Goal: Task Accomplishment & Management: Manage account settings

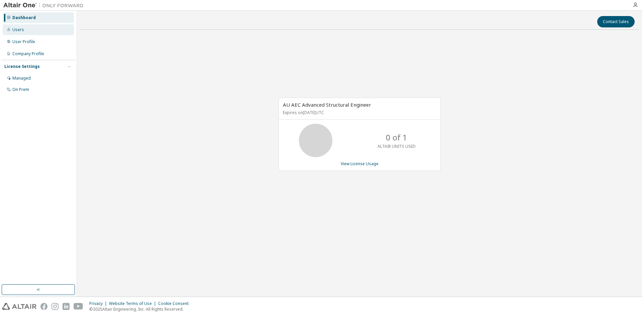
click at [31, 31] on div "Users" at bounding box center [38, 29] width 71 height 11
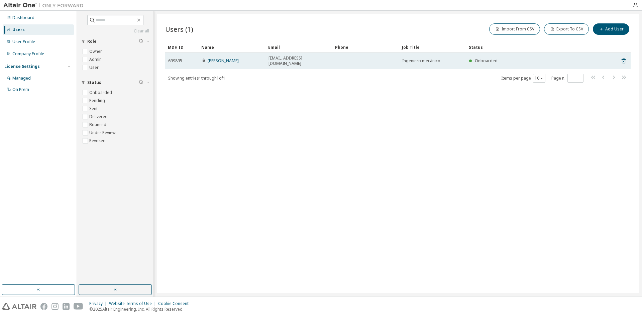
click at [251, 59] on div "[PERSON_NAME]" at bounding box center [232, 60] width 61 height 5
click at [274, 62] on td "[EMAIL_ADDRESS][DOMAIN_NAME]" at bounding box center [298, 60] width 67 height 17
click at [275, 58] on span "[EMAIL_ADDRESS][DOMAIN_NAME]" at bounding box center [298, 60] width 61 height 11
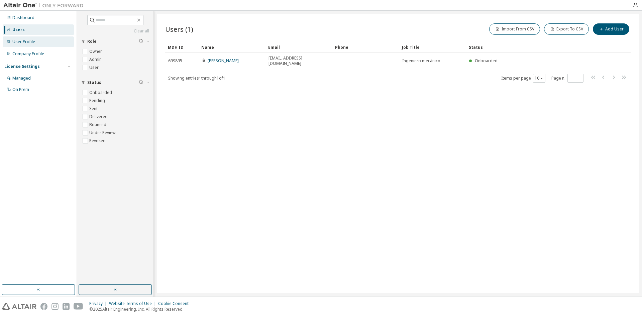
click at [30, 38] on div "User Profile" at bounding box center [38, 41] width 71 height 11
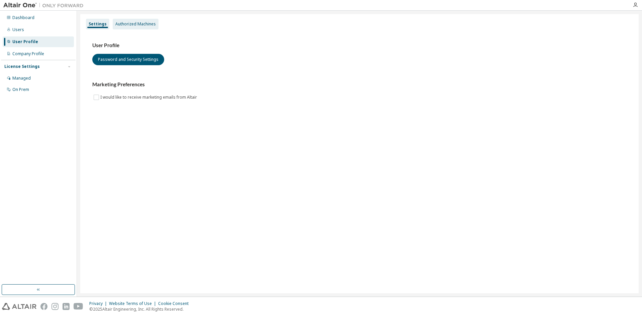
click at [121, 23] on div "Authorized Machines" at bounding box center [135, 23] width 40 height 5
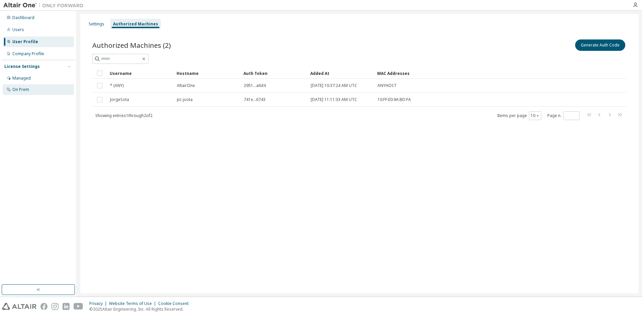
click at [52, 89] on div "On Prem" at bounding box center [38, 89] width 71 height 11
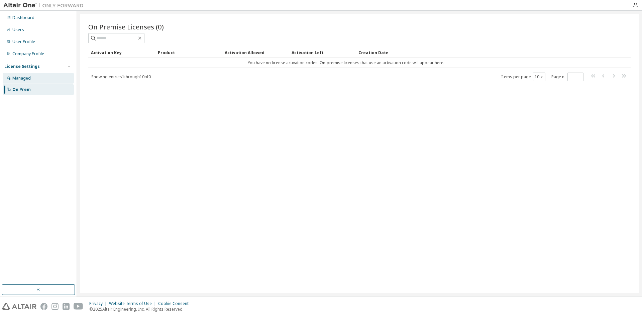
click at [52, 80] on div "Managed" at bounding box center [38, 78] width 71 height 11
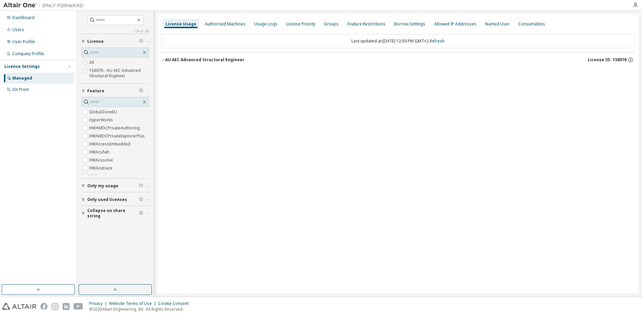
click at [168, 59] on div "AU AEC Advanced Structural Engineer" at bounding box center [204, 59] width 79 height 5
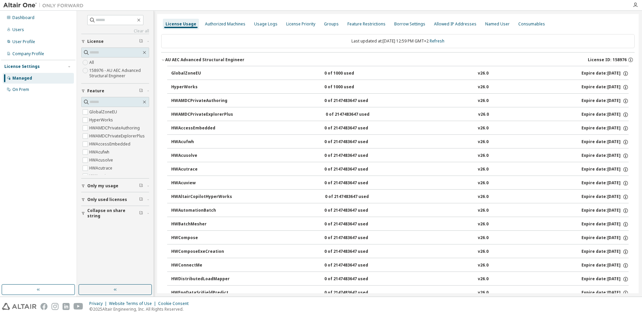
click at [164, 61] on icon "button" at bounding box center [163, 60] width 4 height 4
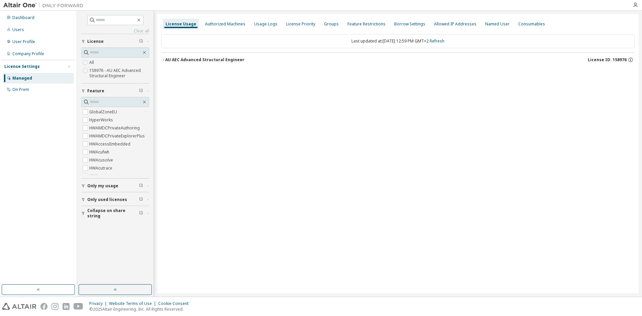
click at [370, 45] on div "Last updated at: [DATE] 12:59 PM GMT+2 Refresh" at bounding box center [397, 41] width 473 height 14
click at [233, 26] on div "Authorized Machines" at bounding box center [225, 23] width 40 height 5
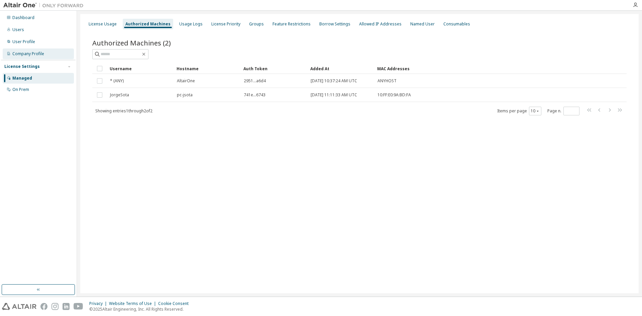
click at [33, 55] on div "Company Profile" at bounding box center [28, 53] width 32 height 5
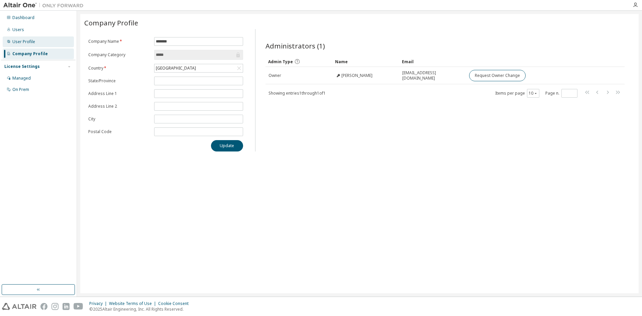
click at [32, 41] on div "User Profile" at bounding box center [23, 41] width 23 height 5
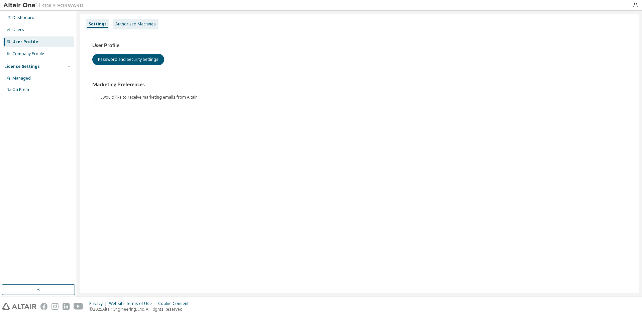
click at [121, 23] on div "Authorized Machines" at bounding box center [135, 23] width 40 height 5
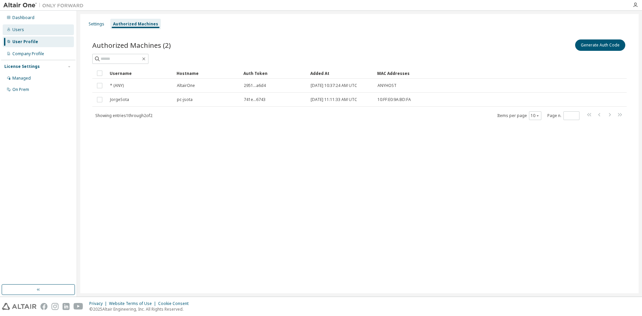
click at [23, 31] on div "Users" at bounding box center [18, 29] width 12 height 5
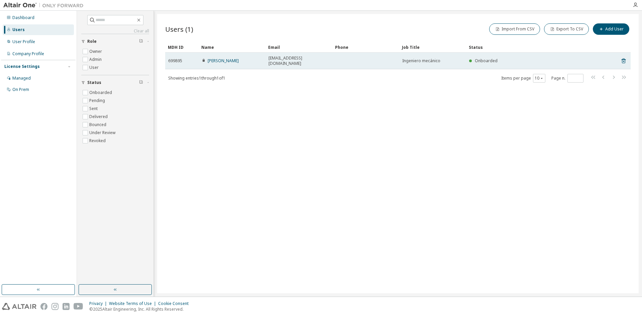
click at [177, 58] on span "699895" at bounding box center [175, 60] width 14 height 5
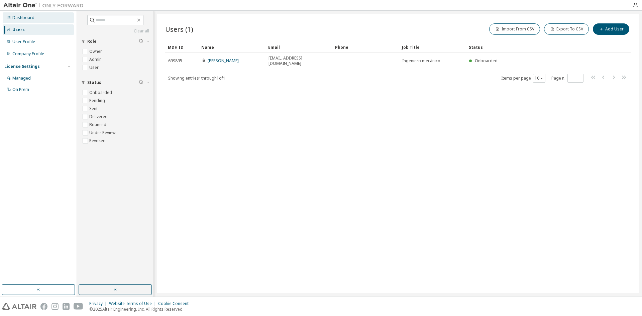
click at [21, 19] on div "Dashboard" at bounding box center [23, 17] width 22 height 5
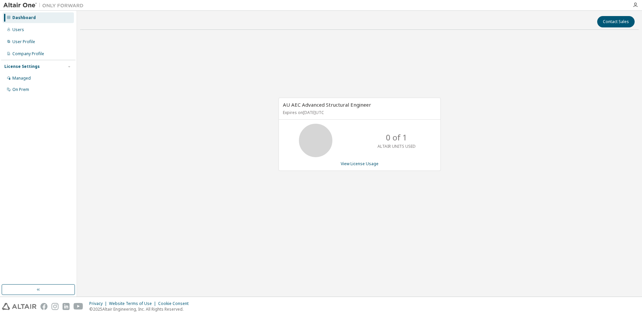
click at [326, 116] on div "AU AEC Advanced Structural Engineer Expires on [DATE] UTC" at bounding box center [359, 109] width 161 height 22
click at [348, 164] on link "View License Usage" at bounding box center [360, 164] width 38 height 6
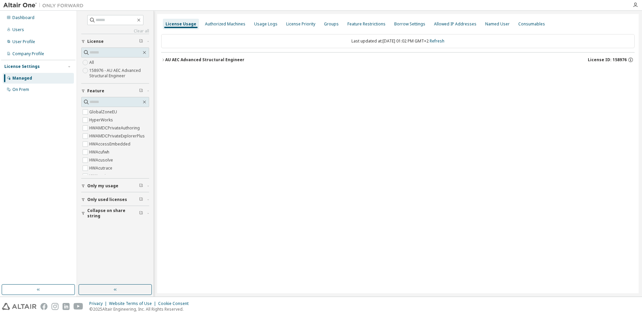
click at [166, 60] on div "AU AEC Advanced Structural Engineer" at bounding box center [204, 59] width 79 height 5
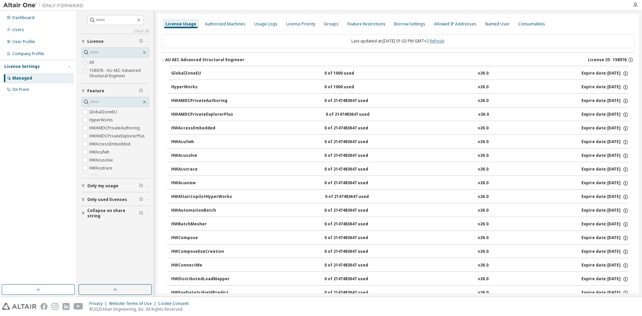
click at [440, 41] on link "Refresh" at bounding box center [436, 41] width 15 height 6
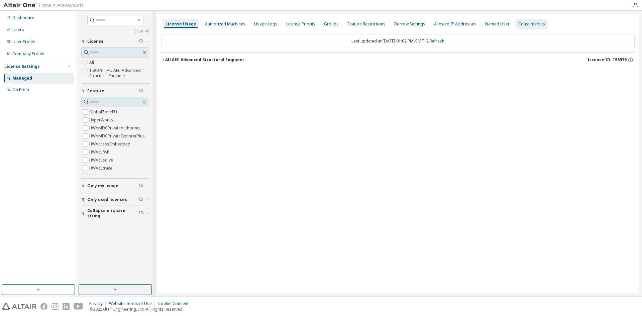
click at [519, 28] on div "Consumables" at bounding box center [531, 24] width 32 height 11
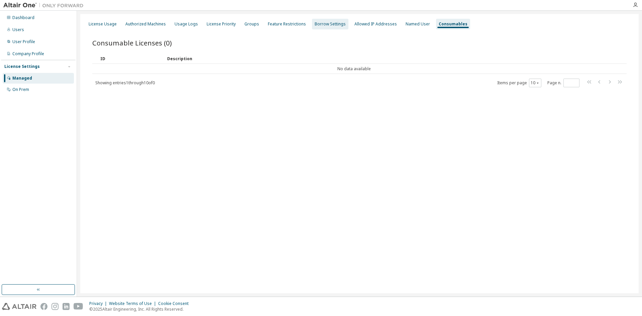
click at [325, 28] on div "Borrow Settings" at bounding box center [330, 24] width 36 height 11
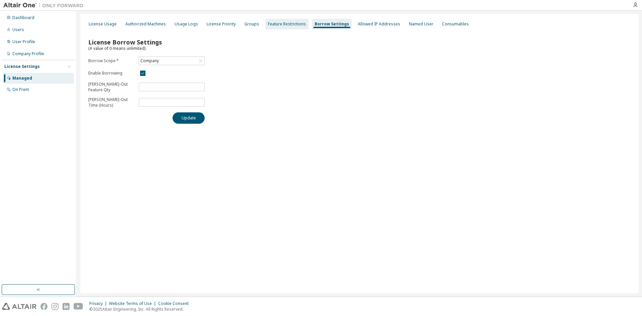
click at [283, 24] on div "Feature Restrictions" at bounding box center [287, 23] width 38 height 5
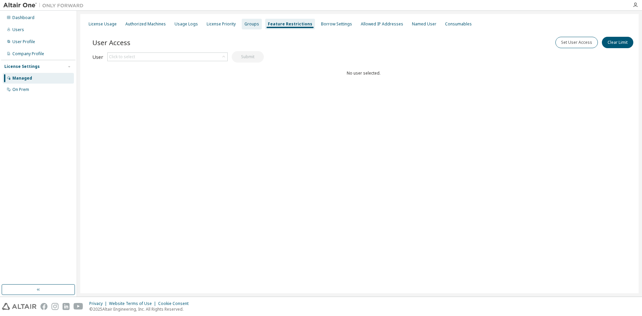
click at [242, 26] on div "Groups" at bounding box center [252, 24] width 20 height 11
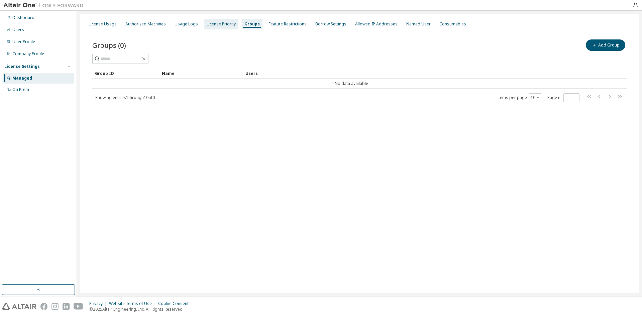
click at [225, 26] on div "License Priority" at bounding box center [221, 23] width 29 height 5
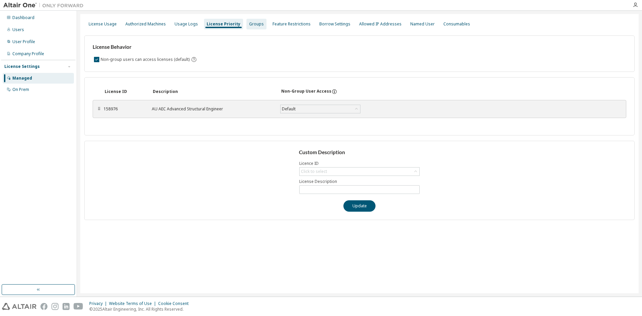
click at [249, 24] on div "Groups" at bounding box center [256, 23] width 15 height 5
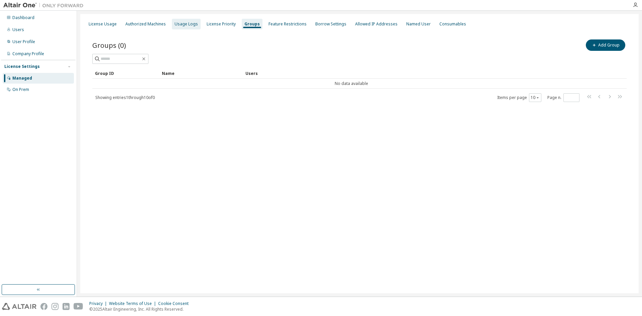
click at [173, 27] on div "Usage Logs" at bounding box center [186, 24] width 29 height 11
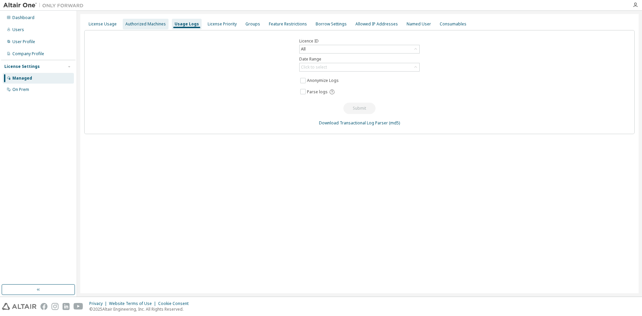
click at [150, 22] on div "Authorized Machines" at bounding box center [145, 23] width 40 height 5
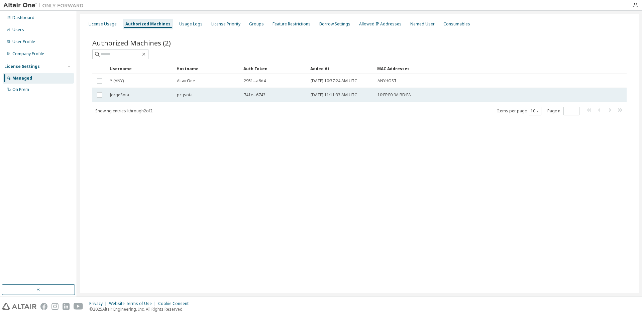
click at [120, 97] on span "JorgeSota" at bounding box center [119, 94] width 19 height 5
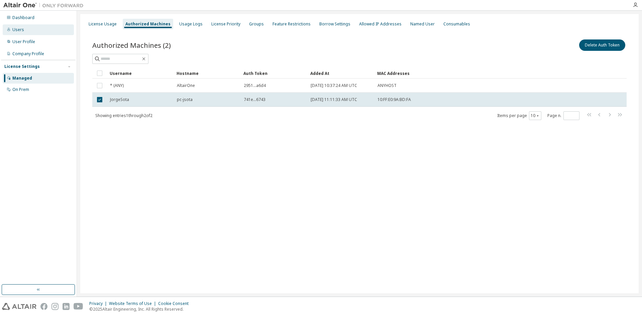
click at [28, 29] on div "Users" at bounding box center [38, 29] width 71 height 11
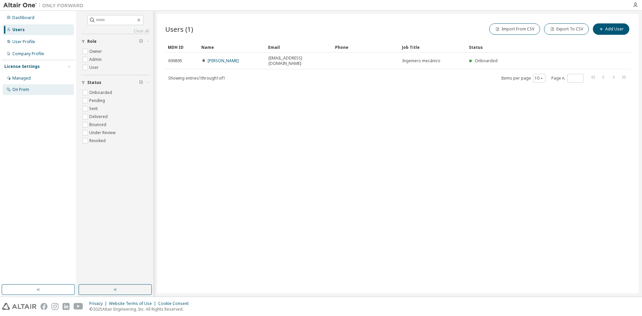
click at [20, 89] on div "On Prem" at bounding box center [20, 89] width 17 height 5
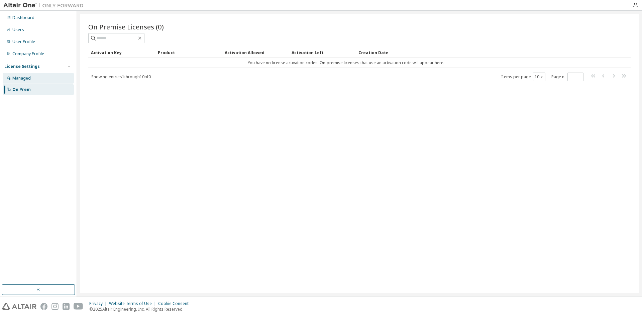
click at [24, 80] on div "Managed" at bounding box center [21, 78] width 18 height 5
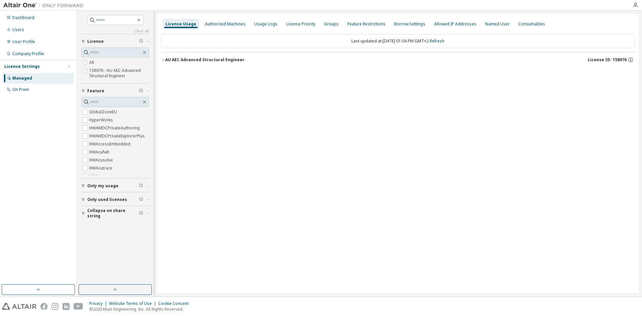
click at [174, 62] on div "AU AEC Advanced Structural Engineer" at bounding box center [204, 59] width 79 height 5
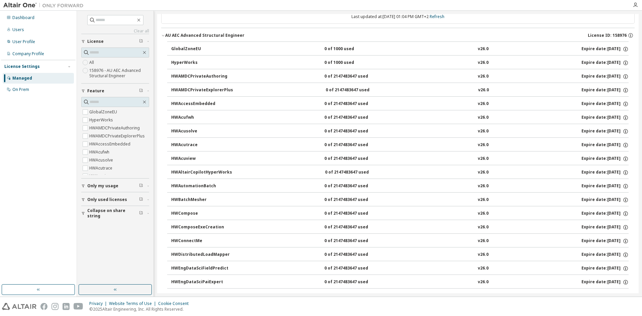
scroll to position [100, 0]
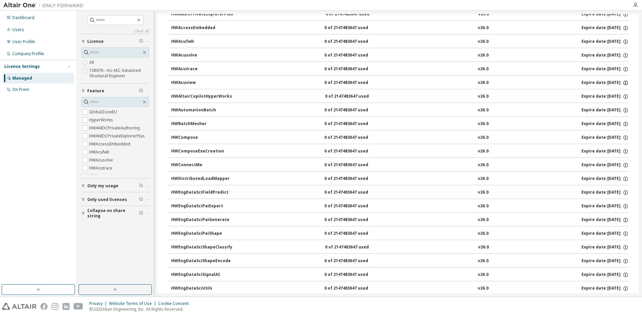
click at [622, 84] on icon "button" at bounding box center [625, 83] width 6 height 6
click at [11, 28] on div "Users" at bounding box center [38, 29] width 71 height 11
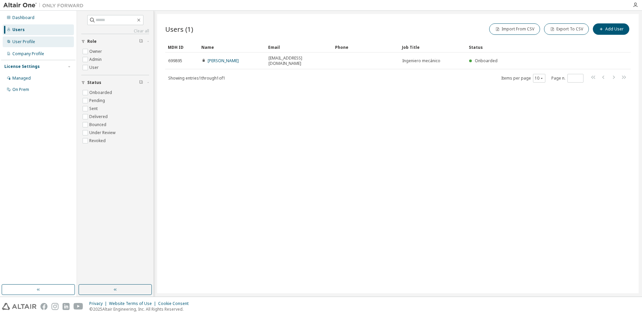
click at [21, 46] on div "User Profile" at bounding box center [38, 41] width 71 height 11
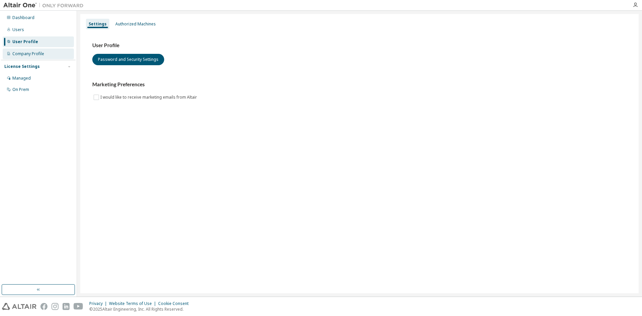
click at [38, 53] on div "Company Profile" at bounding box center [28, 53] width 32 height 5
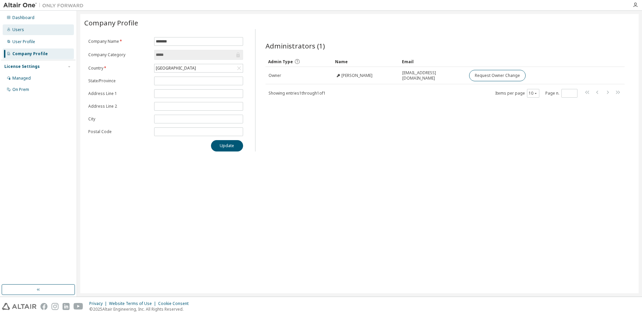
click at [22, 33] on div "Users" at bounding box center [38, 29] width 71 height 11
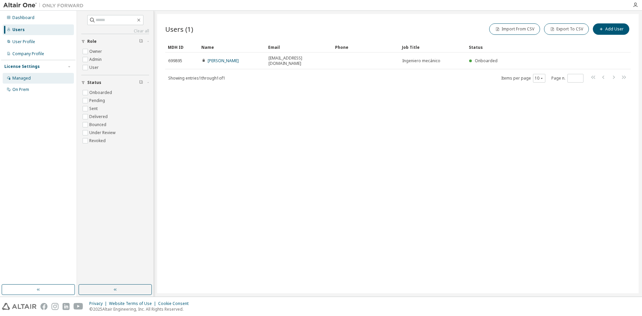
click at [22, 83] on div "Managed" at bounding box center [38, 78] width 71 height 11
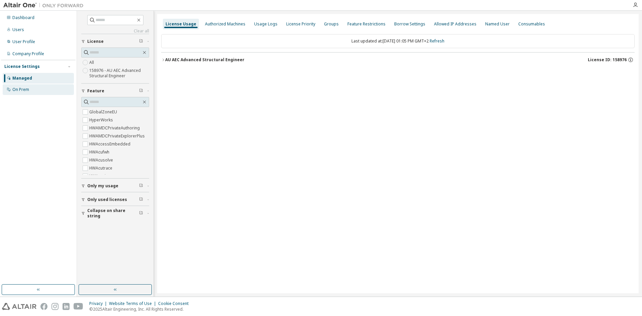
click at [22, 94] on div "On Prem" at bounding box center [38, 89] width 71 height 11
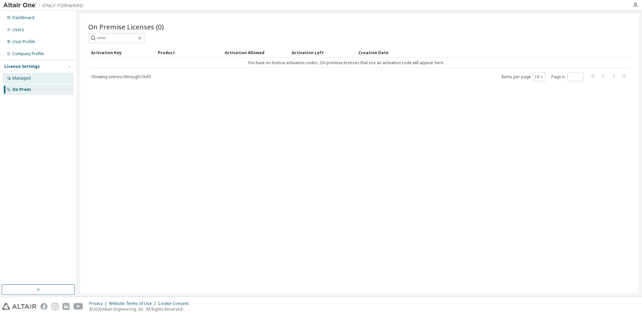
click at [20, 77] on div "Managed" at bounding box center [21, 78] width 18 height 5
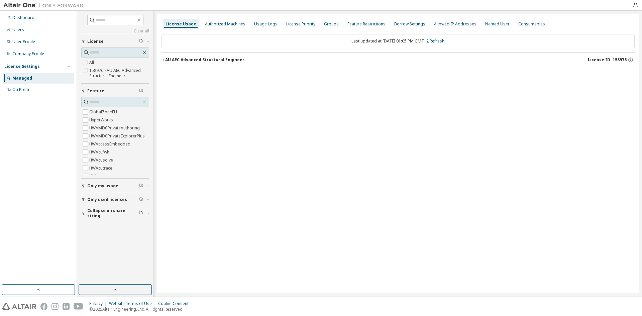
click at [182, 59] on div "AU AEC Advanced Structural Engineer" at bounding box center [204, 59] width 79 height 5
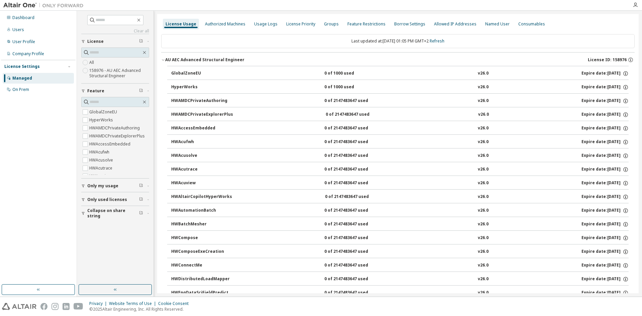
click at [182, 59] on div "AU AEC Advanced Structural Engineer" at bounding box center [204, 59] width 79 height 5
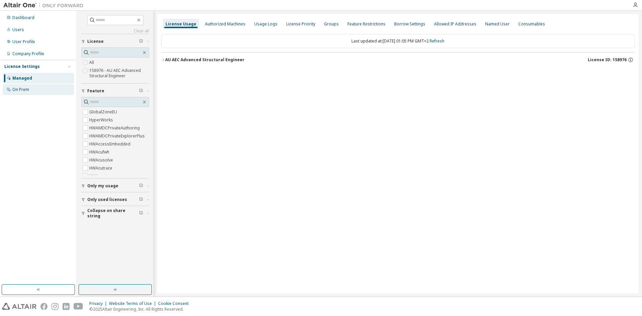
click at [14, 90] on div "On Prem" at bounding box center [20, 89] width 17 height 5
